Goal: Task Accomplishment & Management: Manage account settings

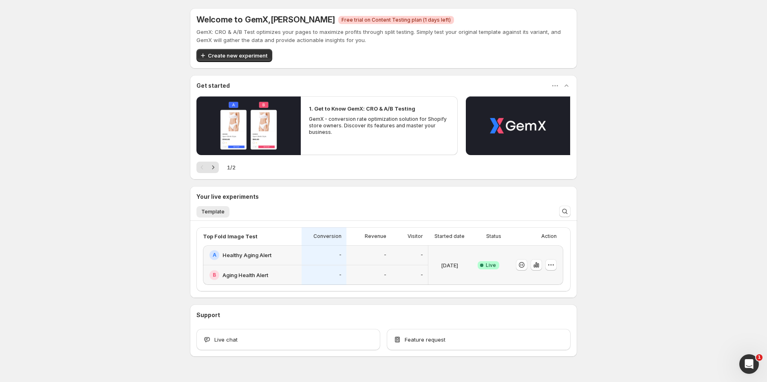
click at [311, 267] on div "-" at bounding box center [324, 275] width 45 height 20
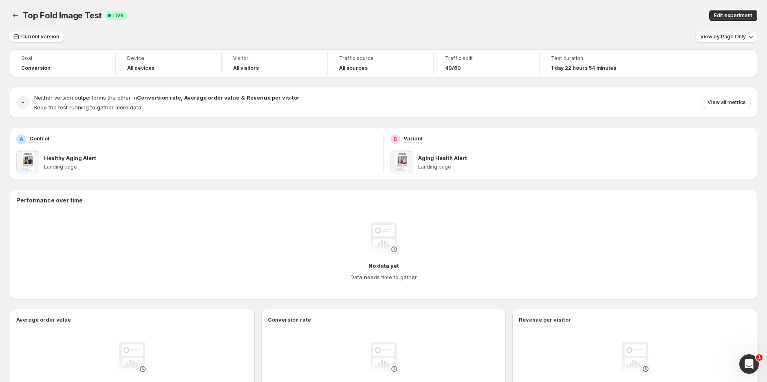
click at [566, 20] on div "Edit experiment" at bounding box center [589, 15] width 338 height 11
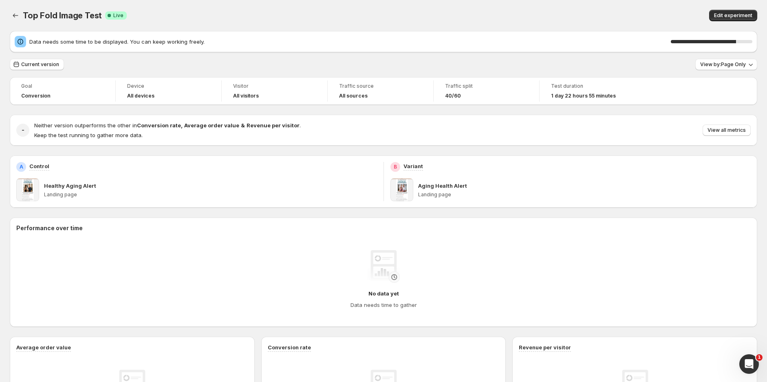
click at [624, 9] on div "Top Fold Image Test. This page is ready Top Fold Image Test Success Complete Li…" at bounding box center [384, 15] width 748 height 31
click at [736, 131] on span "View all metrics" at bounding box center [727, 130] width 38 height 7
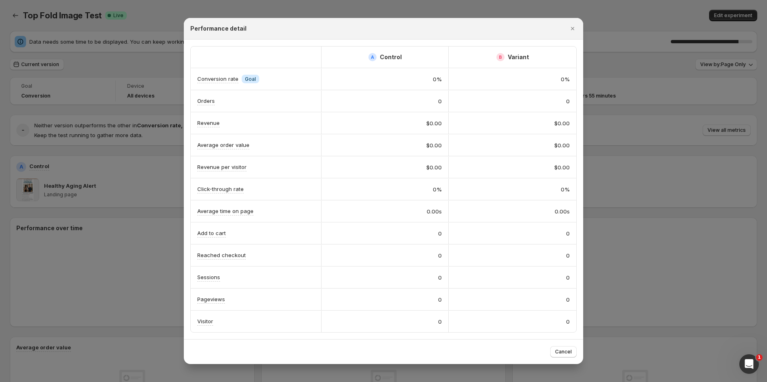
click at [578, 27] on button "Close" at bounding box center [572, 28] width 11 height 11
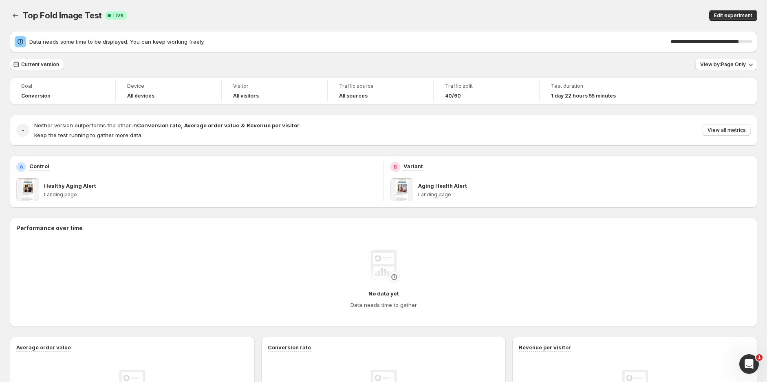
click at [586, 17] on div "Edit experiment" at bounding box center [589, 15] width 338 height 11
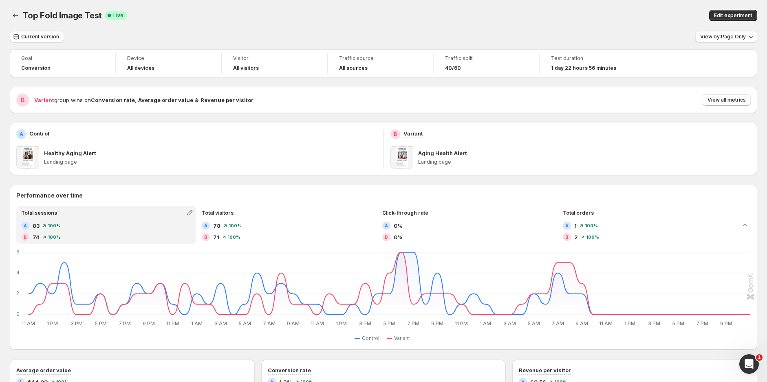
click at [732, 100] on span "View all metrics" at bounding box center [727, 100] width 38 height 7
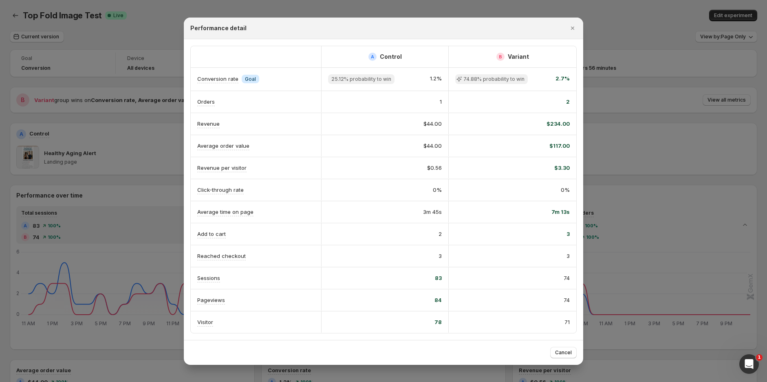
click at [573, 27] on icon "Close" at bounding box center [573, 28] width 8 height 8
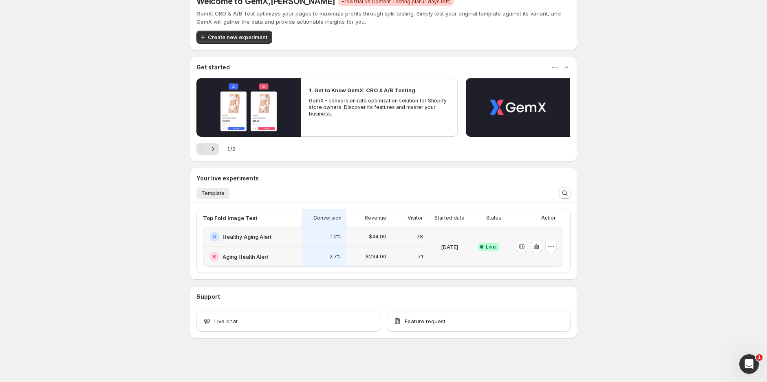
click at [311, 245] on div "1.2%" at bounding box center [324, 237] width 45 height 20
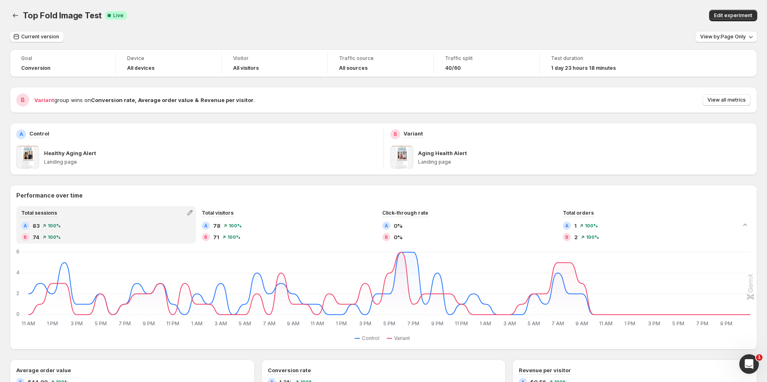
click at [632, 84] on div "Goal Conversion Device All devices Visitor All visitors Traffic source All sour…" at bounding box center [384, 361] width 748 height 624
click at [730, 98] on span "View all metrics" at bounding box center [727, 100] width 38 height 7
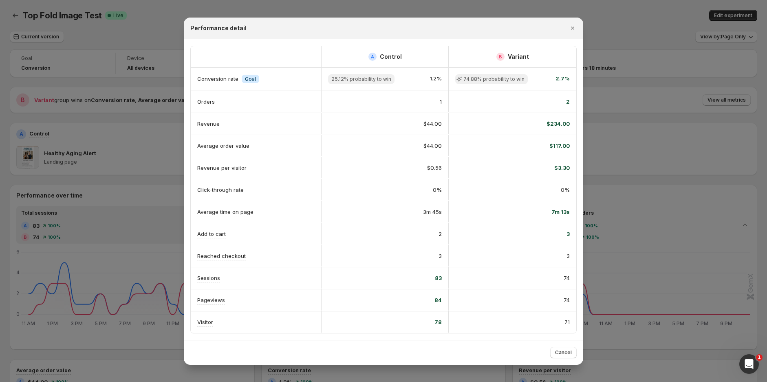
click at [573, 28] on icon "Close" at bounding box center [572, 28] width 3 height 3
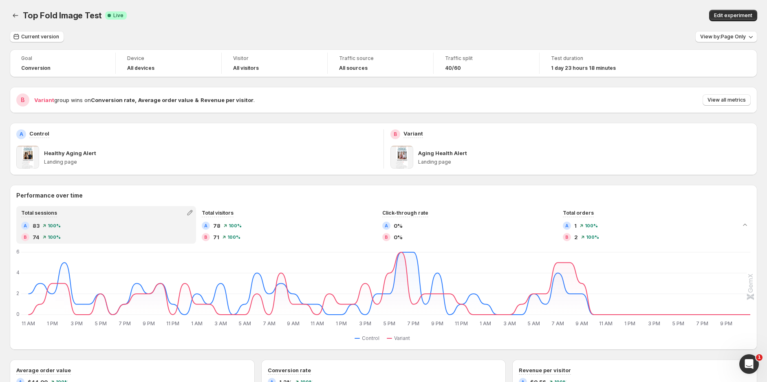
click at [617, 28] on div "Top Fold Image Test. This page is ready Top Fold Image Test Success Complete Li…" at bounding box center [384, 15] width 748 height 31
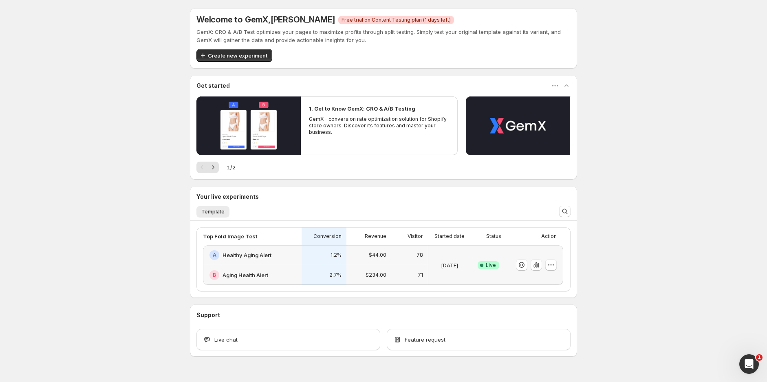
click at [353, 267] on div "$234.00" at bounding box center [369, 275] width 45 height 20
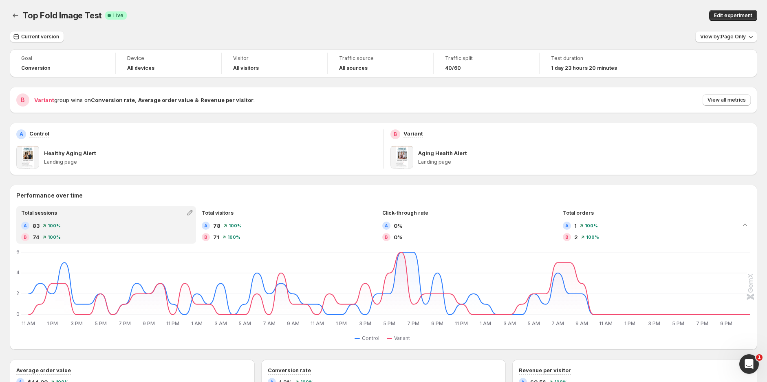
click at [734, 99] on span "View all metrics" at bounding box center [727, 100] width 38 height 7
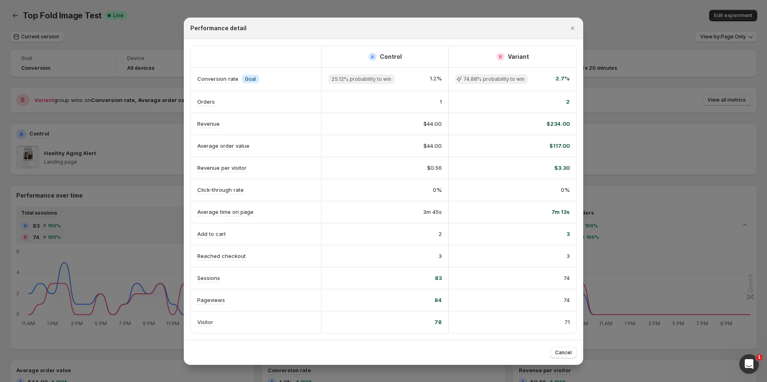
click at [572, 28] on icon "Close" at bounding box center [573, 28] width 8 height 8
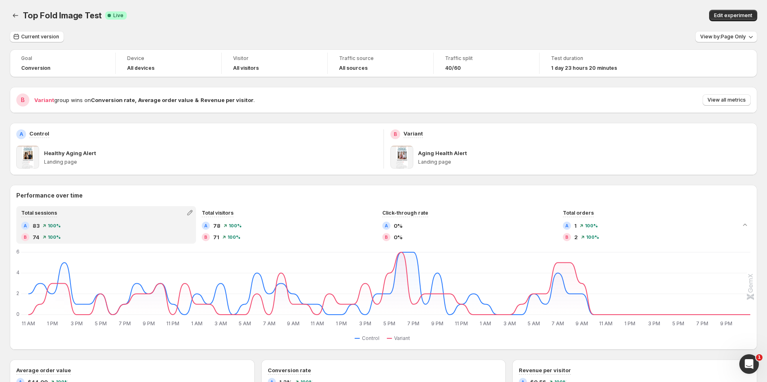
click at [576, 20] on div "Edit experiment" at bounding box center [589, 15] width 338 height 11
click at [611, 11] on div "Edit experiment" at bounding box center [589, 15] width 338 height 11
click at [661, 85] on div "Goal Conversion Device All devices Visitor All visitors Traffic source All sour…" at bounding box center [384, 361] width 748 height 624
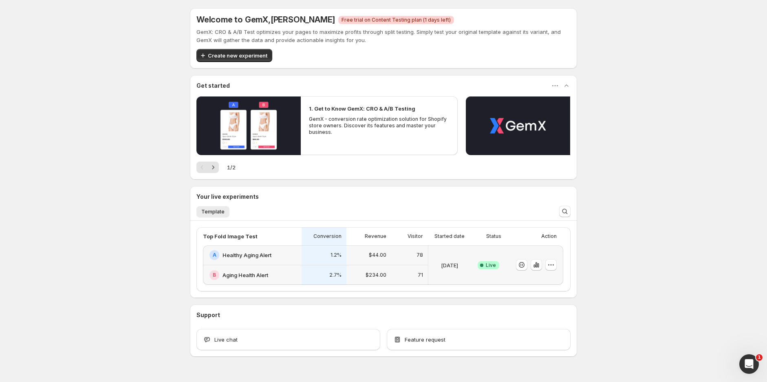
click at [374, 263] on div "$44.00" at bounding box center [369, 255] width 45 height 20
click at [342, 257] on p "-" at bounding box center [340, 255] width 2 height 7
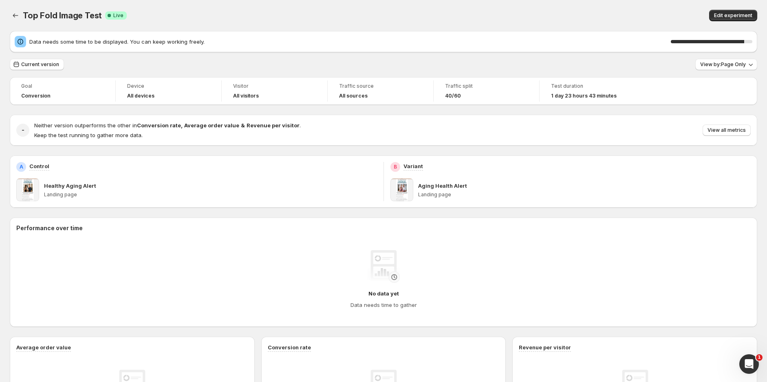
click at [555, 7] on div "Top Fold Image Test. This page is ready Top Fold Image Test Success Complete Li…" at bounding box center [384, 15] width 748 height 31
click at [494, 0] on div "Top Fold Image Test. This page is ready Top Fold Image Test Success Complete Li…" at bounding box center [384, 15] width 748 height 31
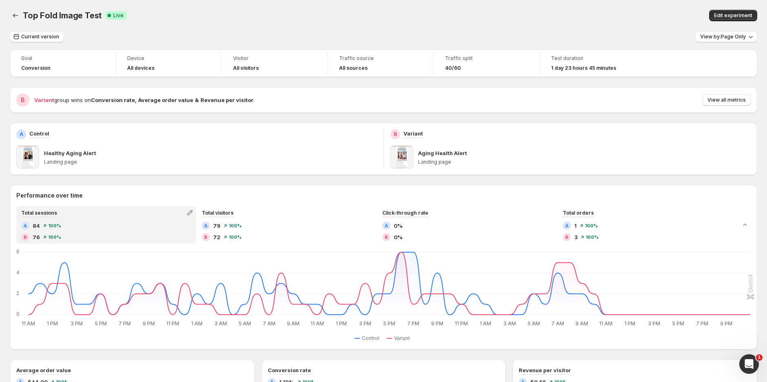
click at [736, 99] on span "View all metrics" at bounding box center [727, 100] width 38 height 7
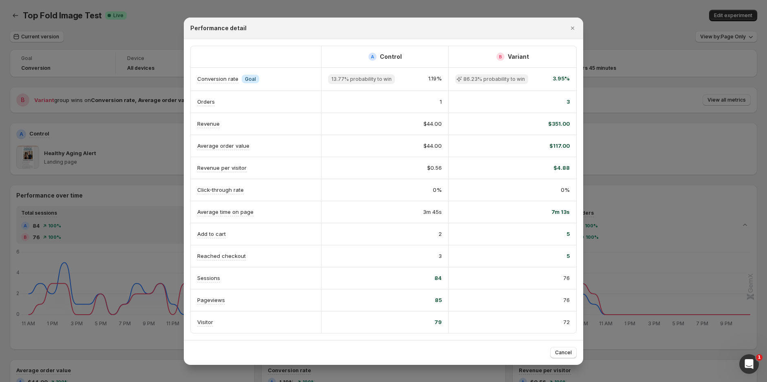
click at [577, 29] on button "Close" at bounding box center [572, 27] width 11 height 11
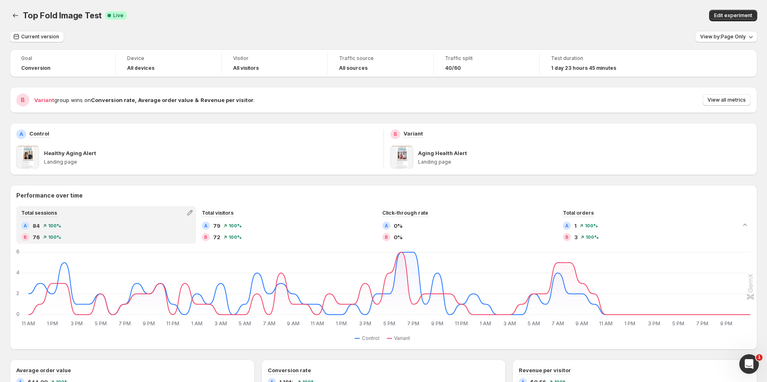
click at [737, 11] on button "Edit experiment" at bounding box center [734, 15] width 48 height 11
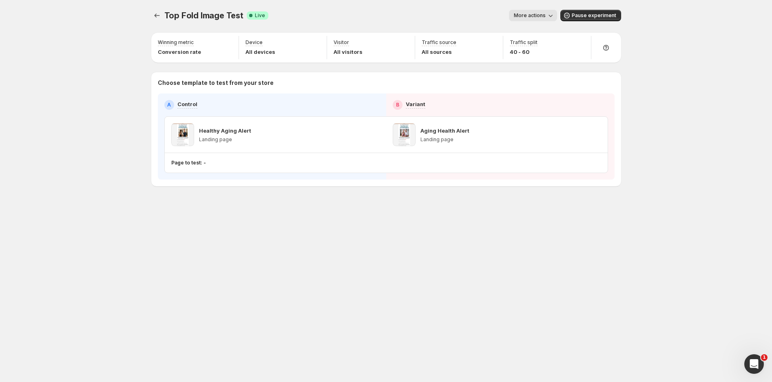
click at [522, 56] on div "Traffic split 40 - 60" at bounding box center [546, 47] width 81 height 23
click at [524, 50] on p "40 - 60" at bounding box center [524, 52] width 28 height 8
click at [579, 42] on icon "button" at bounding box center [580, 43] width 8 height 8
drag, startPoint x: 571, startPoint y: 62, endPoint x: 557, endPoint y: 62, distance: 13.5
type input "**"
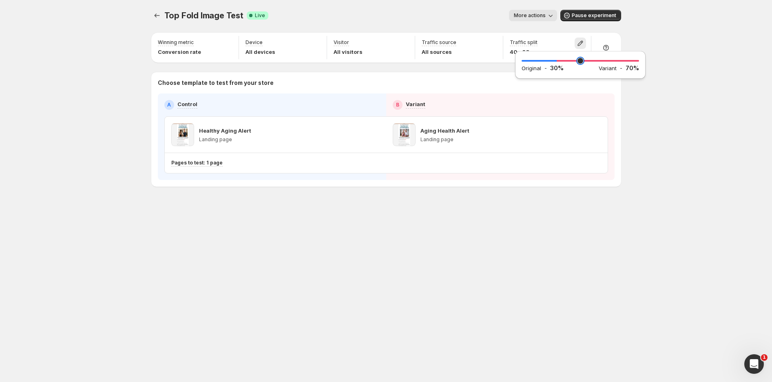
click at [557, 62] on input "range" at bounding box center [580, 60] width 117 height 11
click at [655, 29] on div "Top Fold Image Test. This page is ready Top Fold Image Test Success Complete Li…" at bounding box center [386, 191] width 772 height 382
click at [156, 18] on icon "Experiments" at bounding box center [157, 15] width 8 height 8
